Goal: Information Seeking & Learning: Find specific page/section

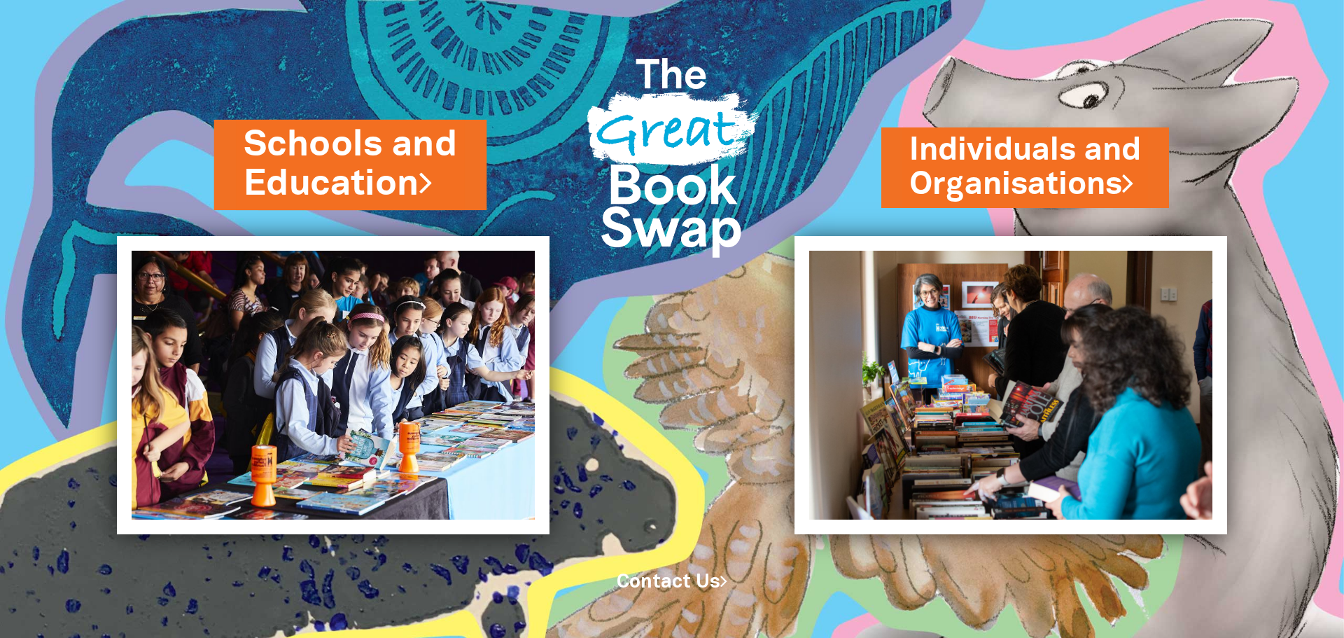
click at [432, 189] on icon at bounding box center [425, 182] width 13 height 36
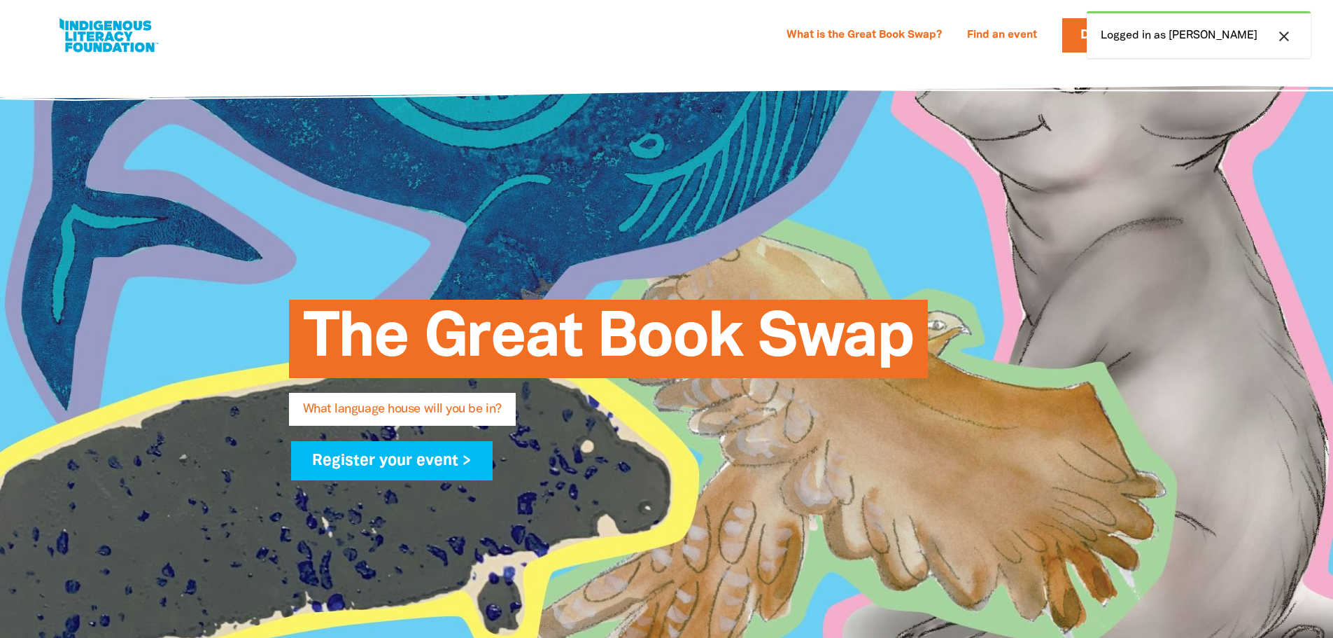
select select "k12"
click at [978, 52] on div "What is the Great Book Swap? Find an event Log In Sign Up Donate [PERSON_NAME] …" at bounding box center [666, 35] width 1221 height 43
click at [543, 148] on div "The Great Book Swap What language house will you be in? Register your event >" at bounding box center [667, 382] width 840 height 639
click at [1149, 36] on link "Donate" at bounding box center [1106, 35] width 88 height 34
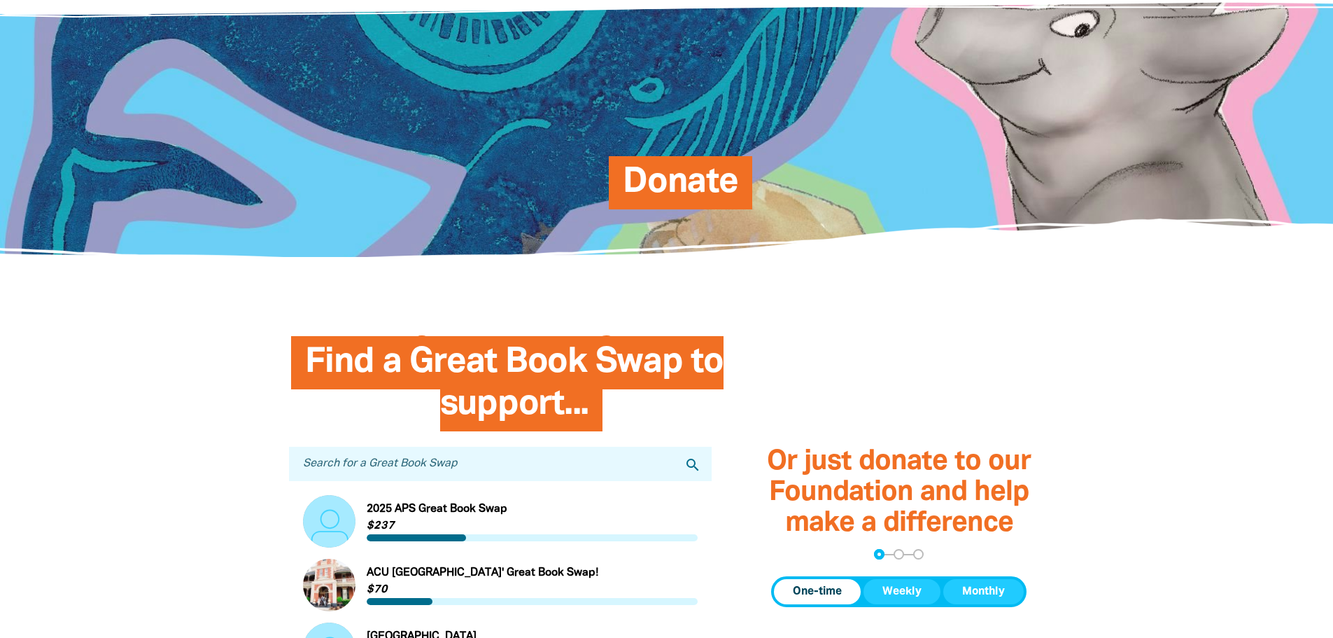
scroll to position [210, 0]
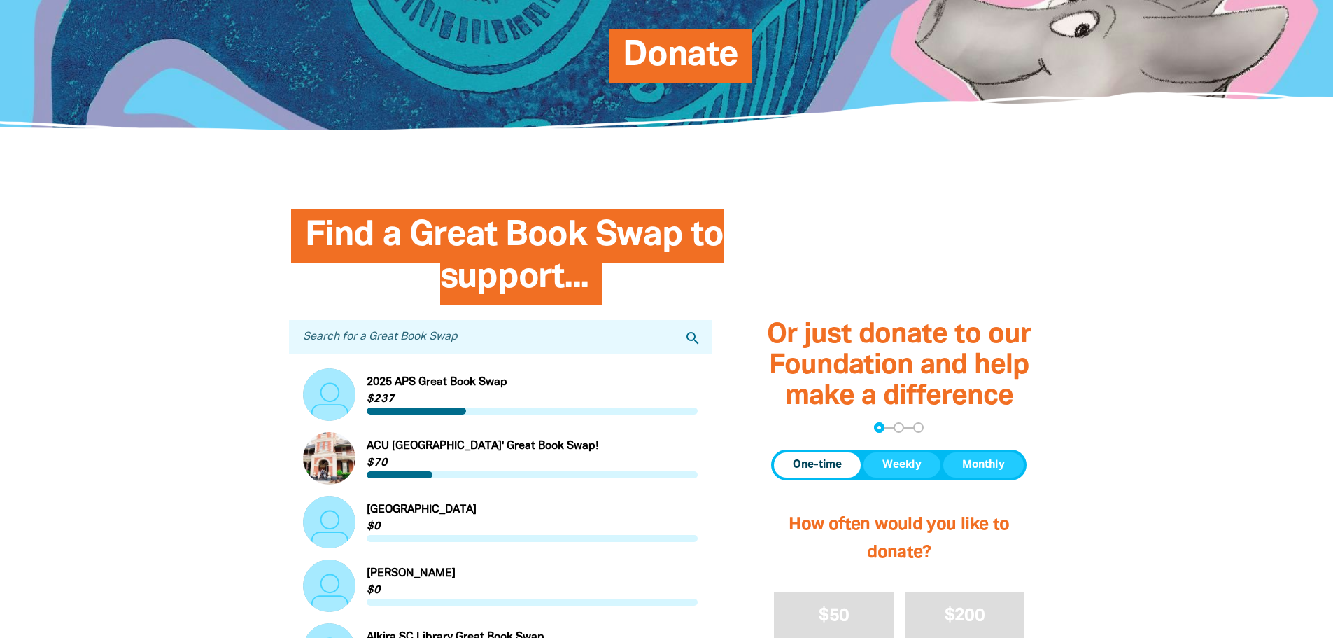
click at [495, 339] on input "Search for a Great Book Swap" at bounding box center [500, 337] width 423 height 34
type input "[PERSON_NAME] library"
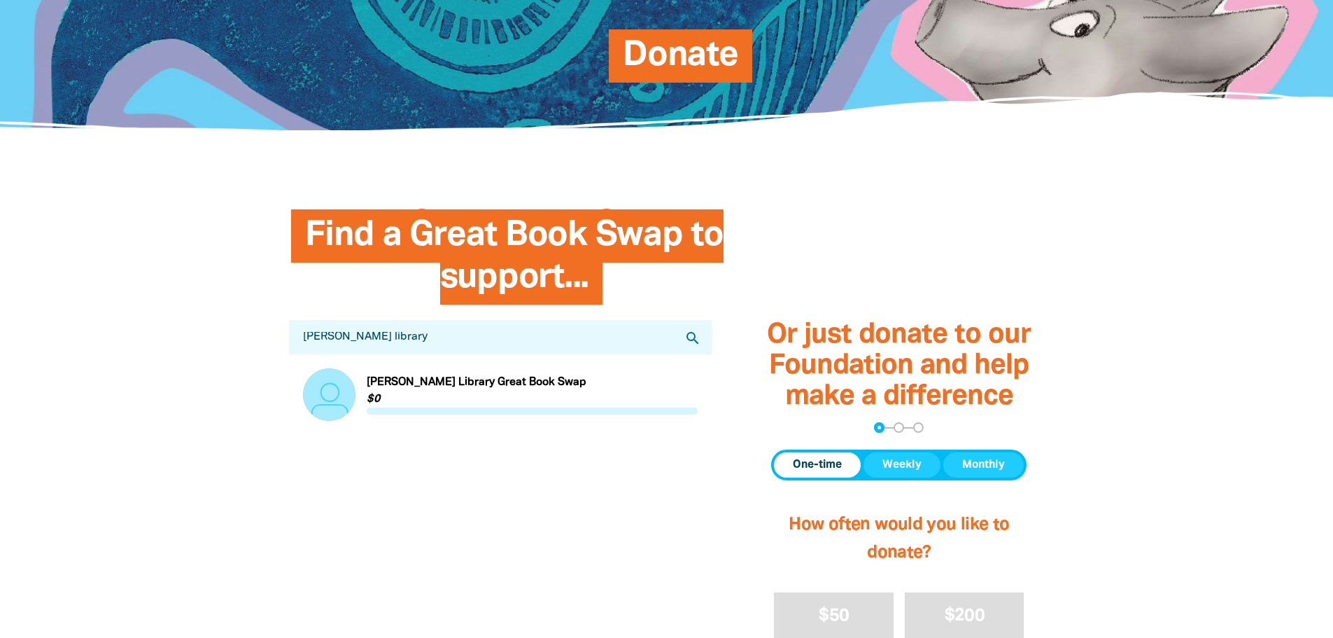
click at [393, 382] on link "Link to [PERSON_NAME][GEOGRAPHIC_DATA] Great Book Swap" at bounding box center [500, 394] width 395 height 52
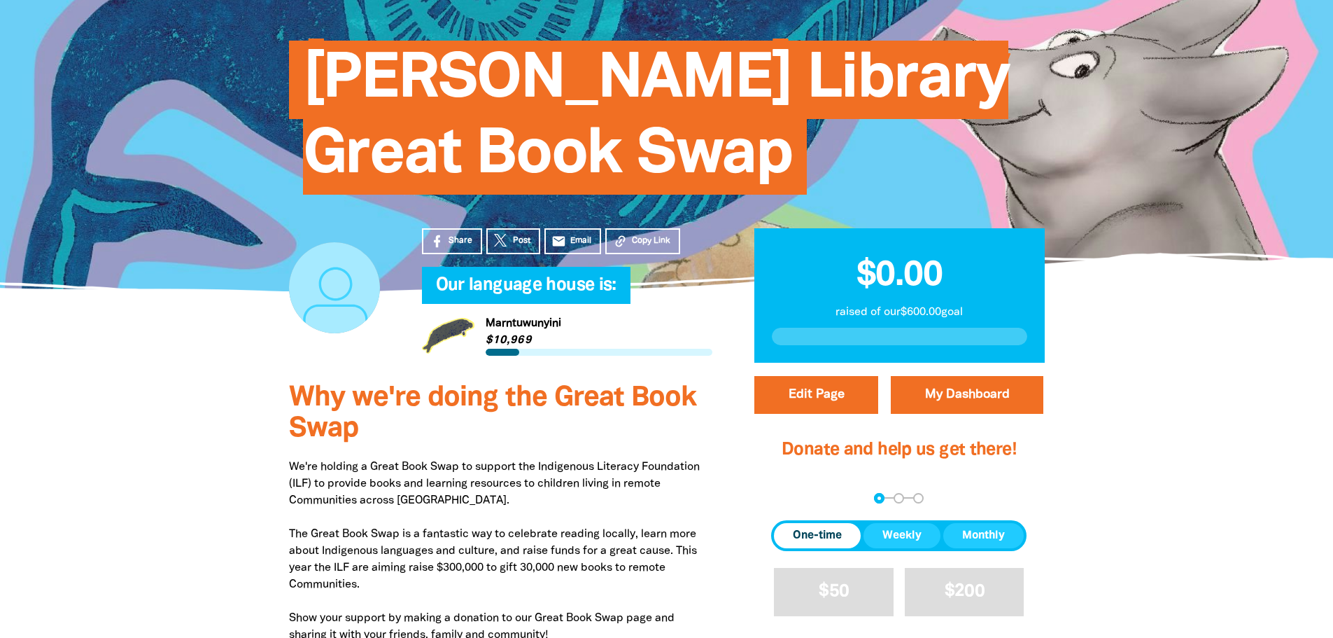
scroll to position [280, 0]
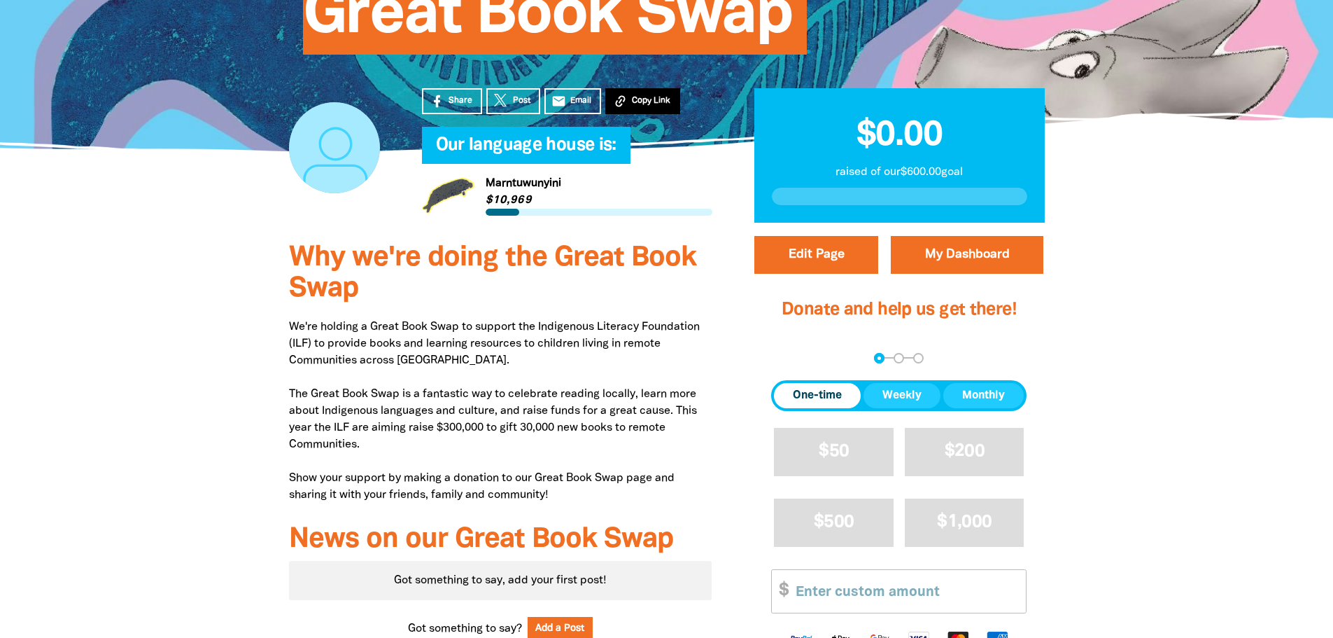
click at [638, 92] on button "Copy Link" at bounding box center [642, 101] width 75 height 26
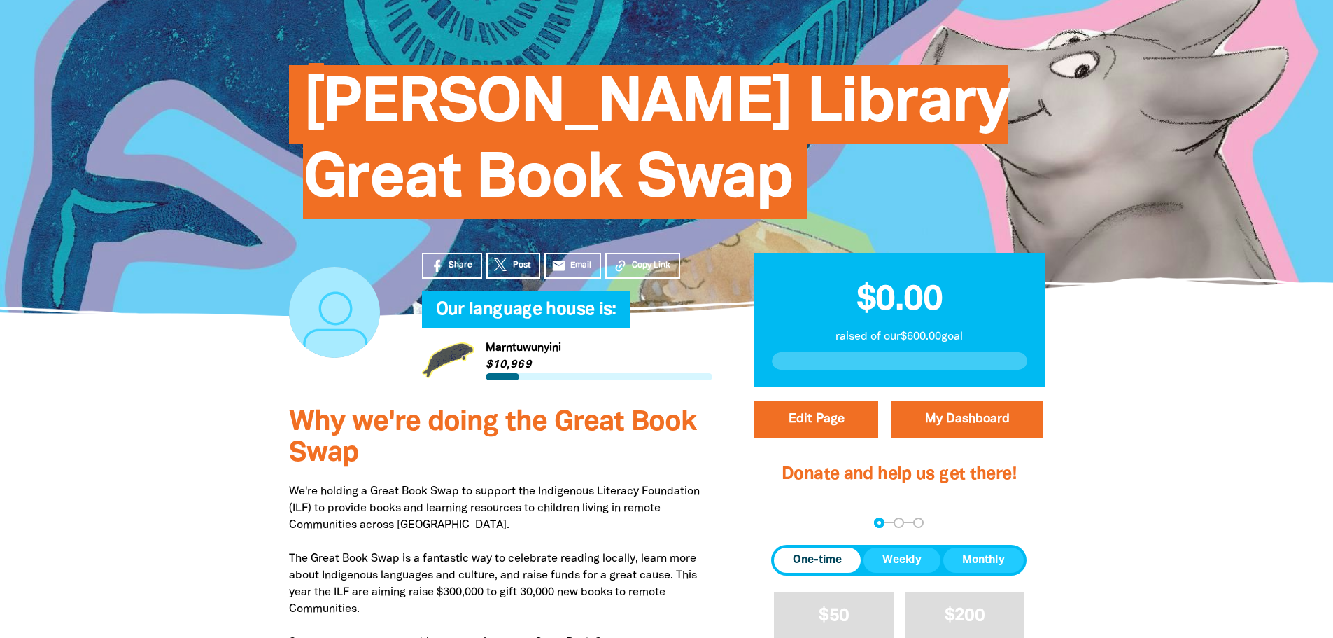
scroll to position [0, 0]
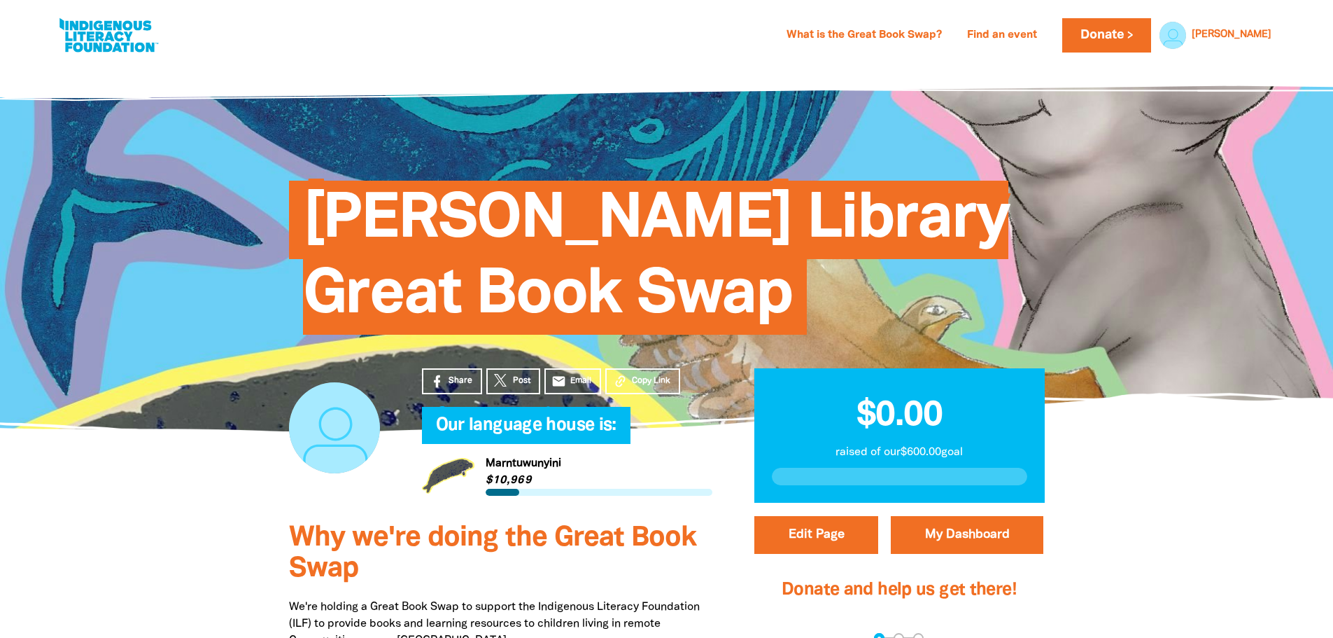
click at [79, 25] on link at bounding box center [108, 35] width 105 height 43
select select "k12"
